Goal: Check status

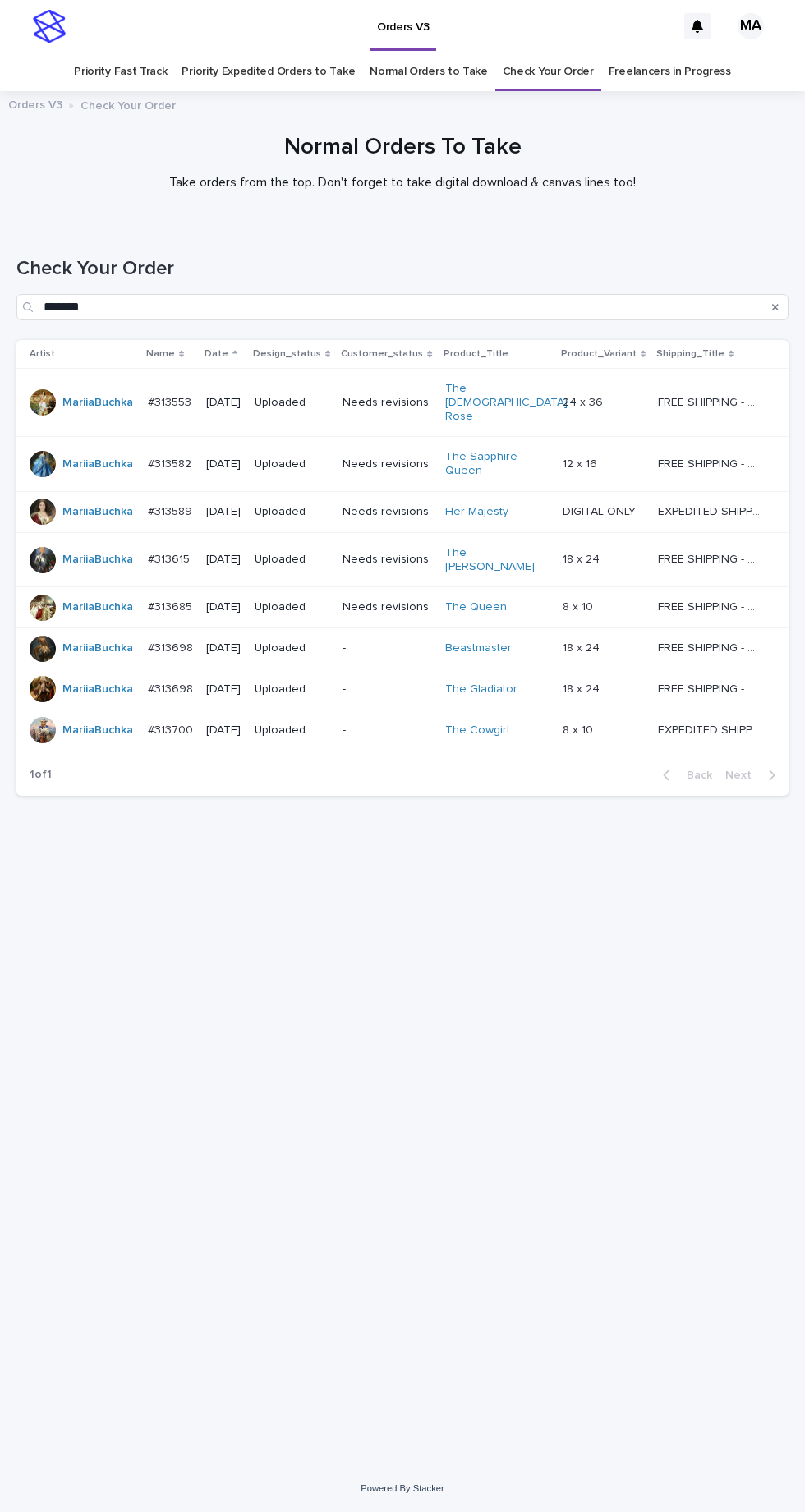
scroll to position [51, 0]
click at [547, 52] on link "Check Your Order" at bounding box center [548, 71] width 91 height 39
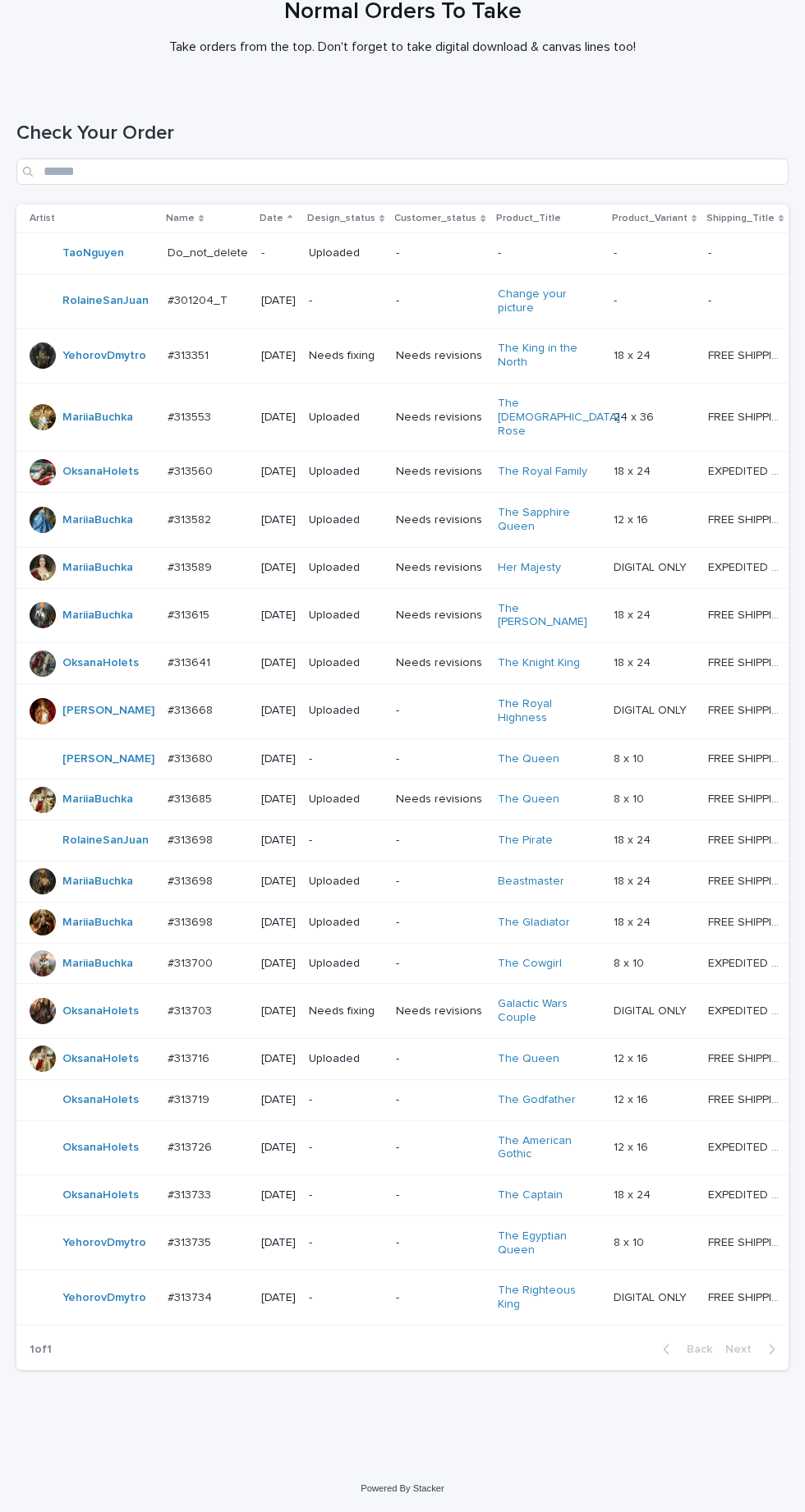
click at [365, 1250] on p "-" at bounding box center [346, 1243] width 74 height 14
click at [372, 1202] on p "-" at bounding box center [346, 1195] width 74 height 14
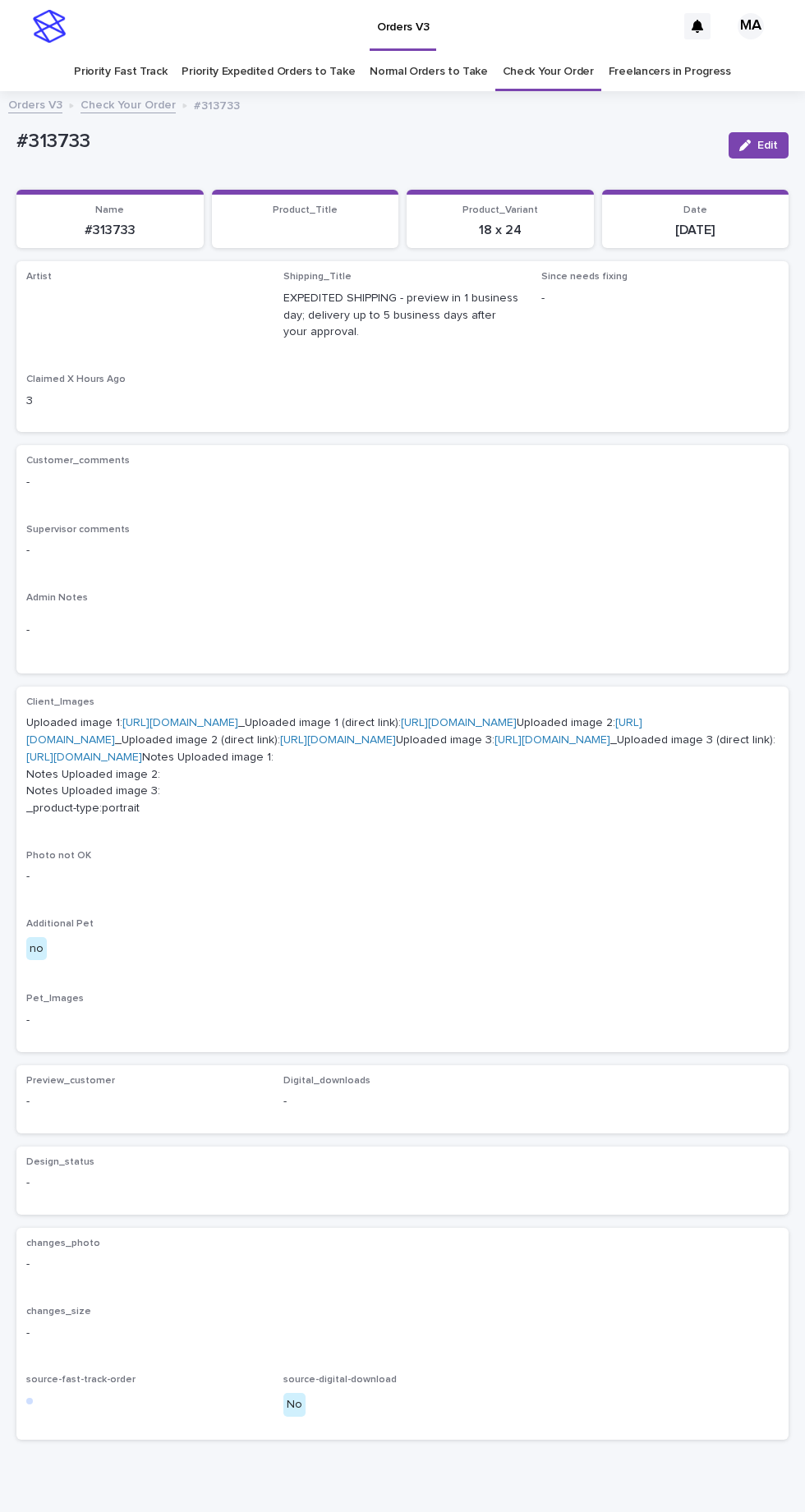
scroll to position [51, 0]
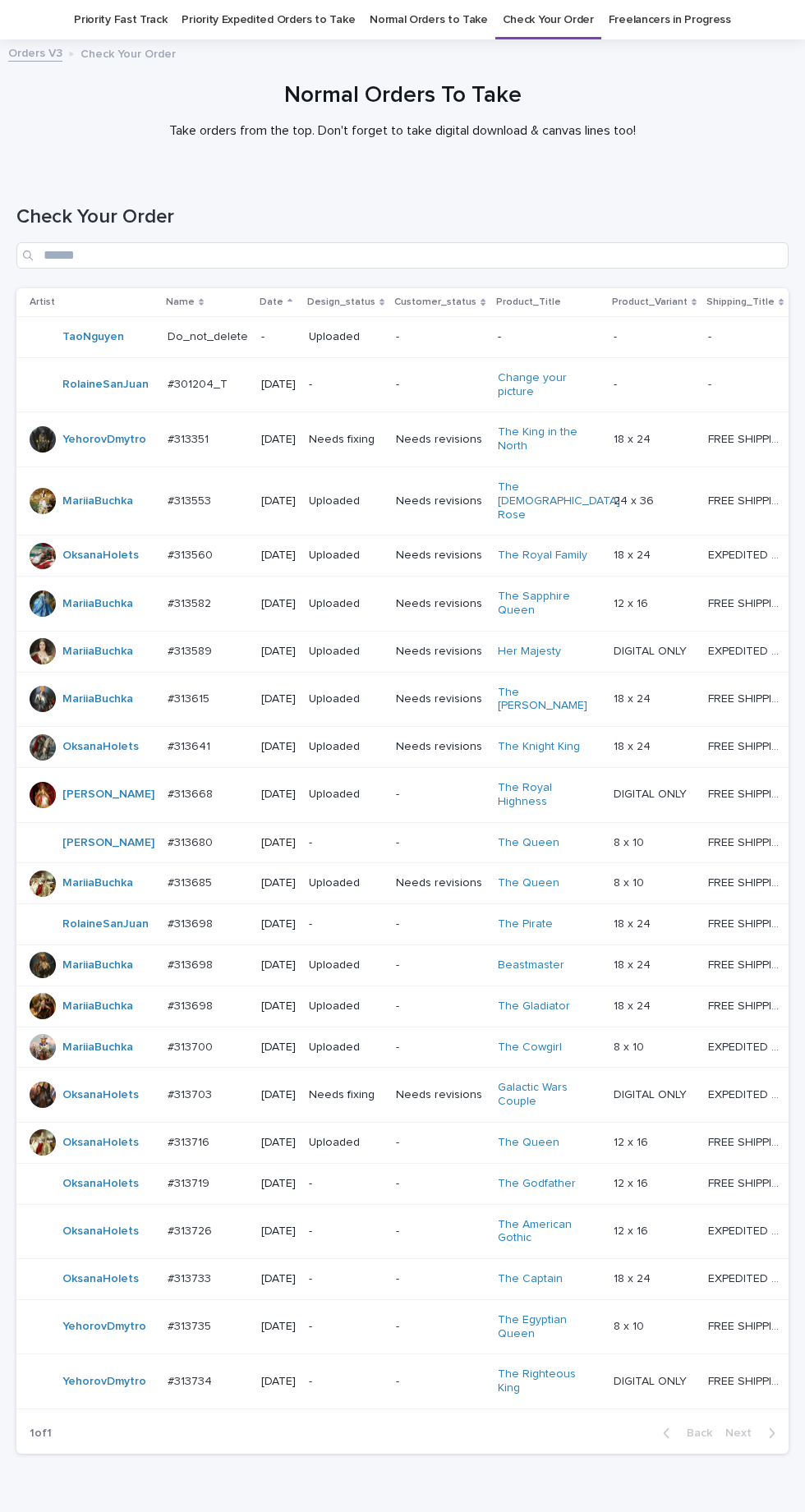
scroll to position [168, 0]
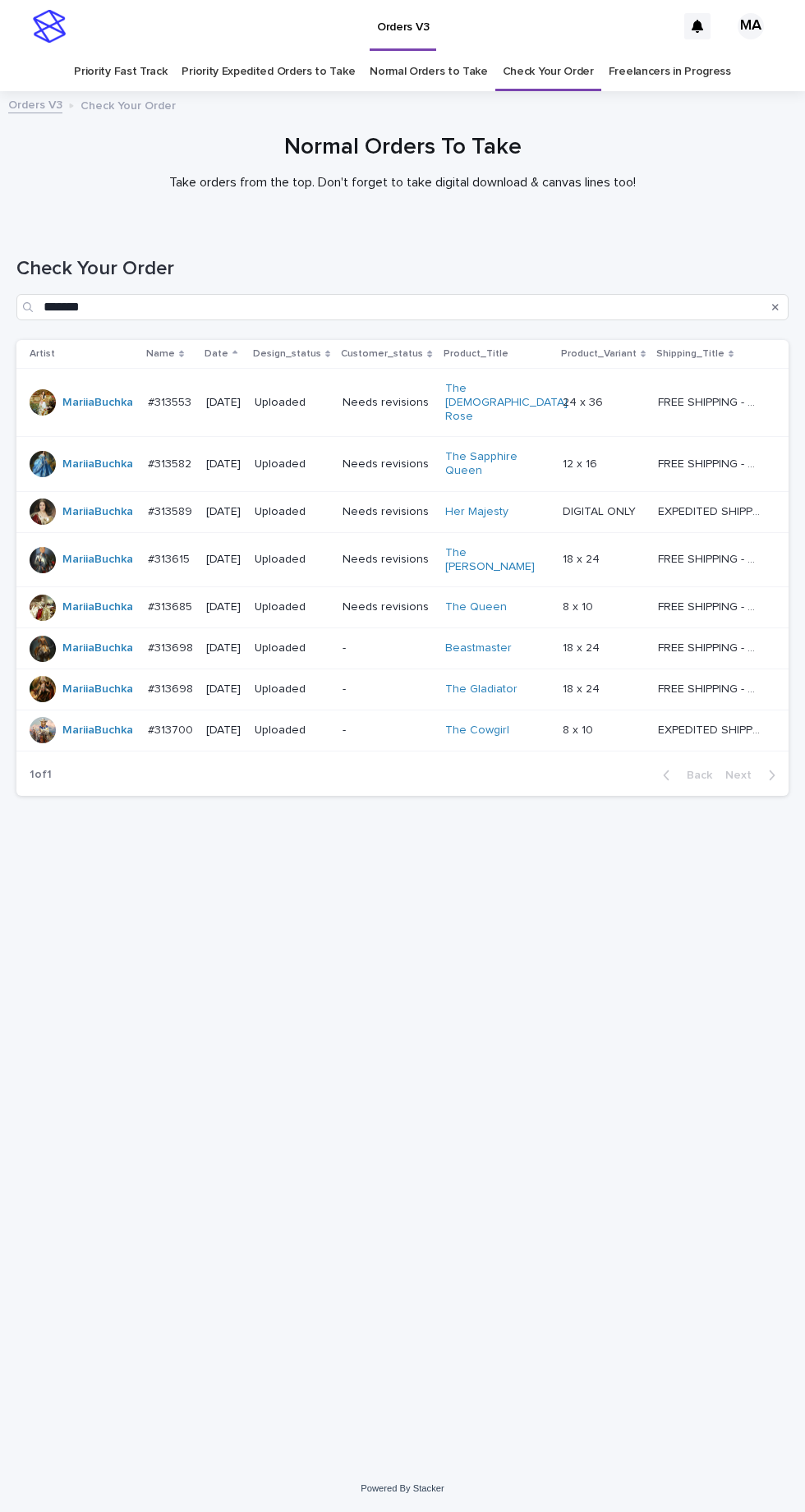
scroll to position [51, 0]
click at [540, 52] on link "Check Your Order" at bounding box center [548, 71] width 91 height 39
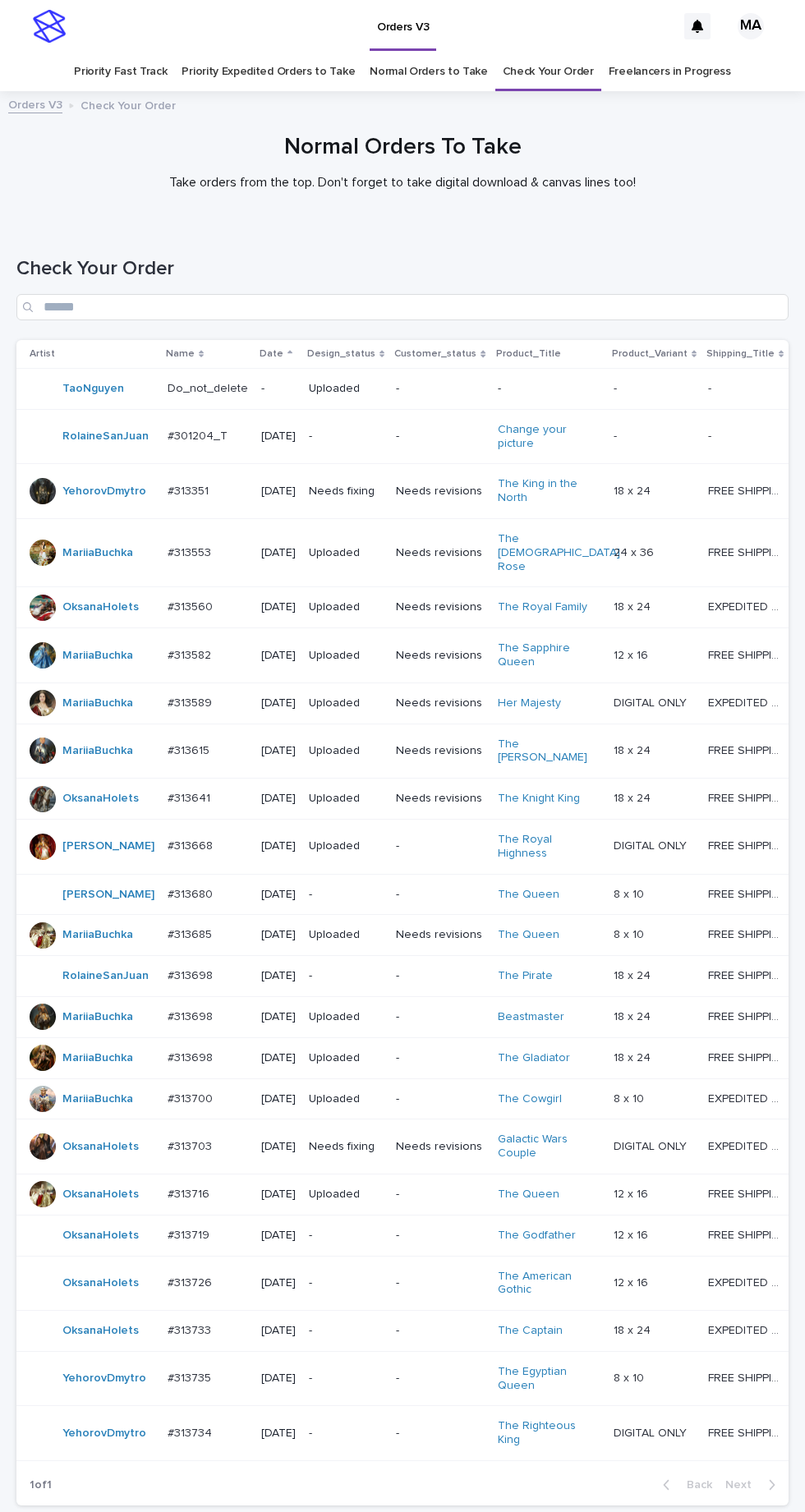
scroll to position [168, 0]
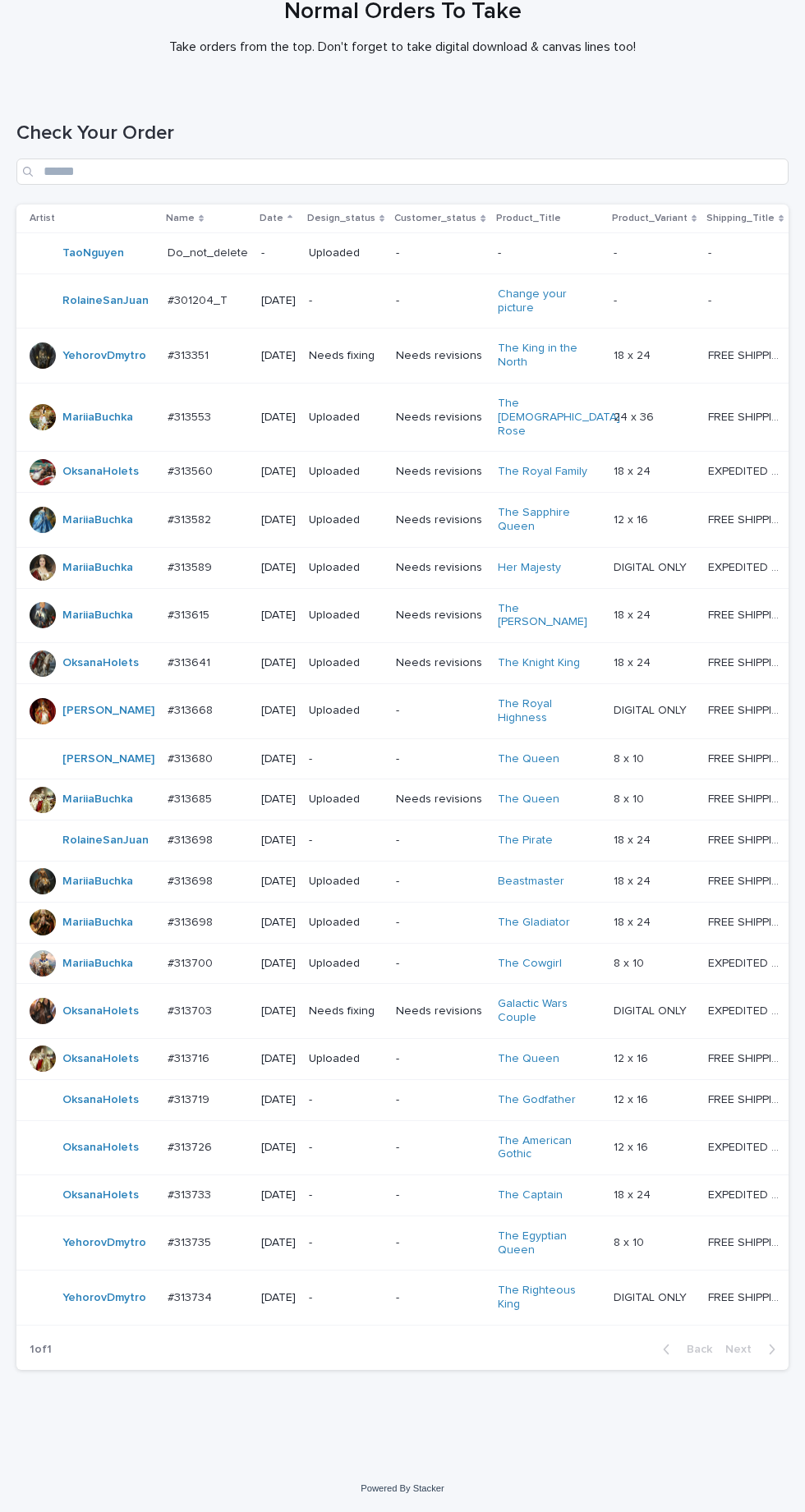
scroll to position [168, 0]
